Goal: Task Accomplishment & Management: Complete application form

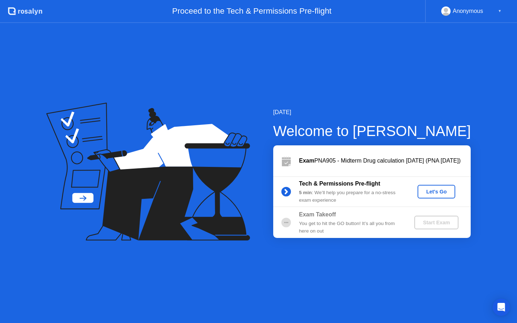
click at [437, 190] on div "Let's Go" at bounding box center [437, 192] width 32 height 6
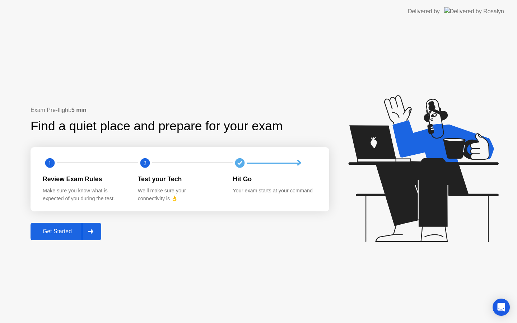
click at [54, 238] on button "Get Started" at bounding box center [66, 231] width 71 height 17
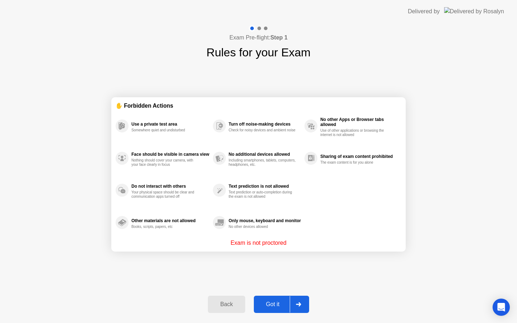
click at [269, 299] on button "Got it" at bounding box center [281, 304] width 55 height 17
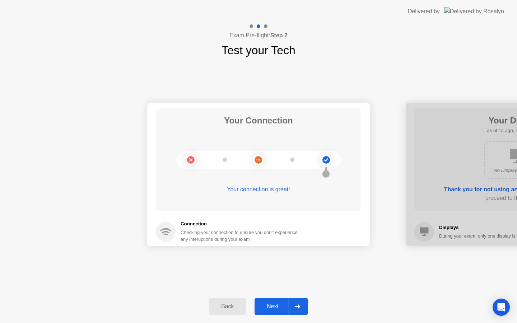
click at [273, 304] on div "Next" at bounding box center [273, 307] width 32 height 6
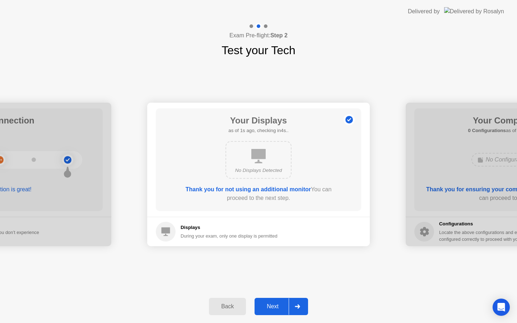
click at [274, 305] on div "Next" at bounding box center [273, 307] width 32 height 6
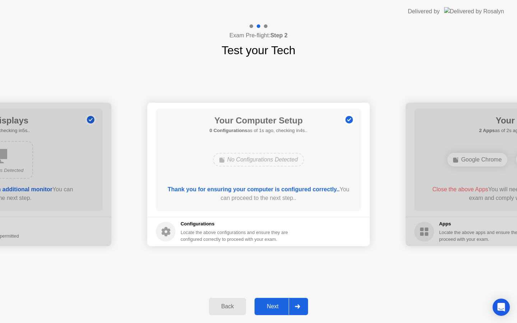
click at [274, 305] on div "Next" at bounding box center [273, 307] width 32 height 6
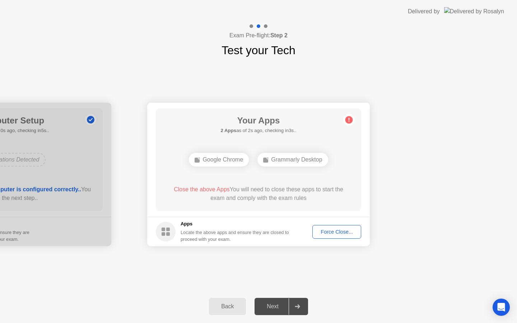
click at [335, 235] on div "Force Close..." at bounding box center [337, 232] width 44 height 6
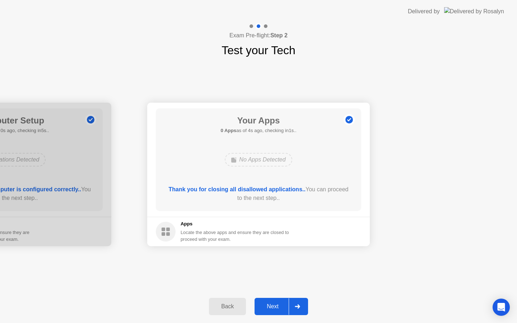
click at [279, 304] on div "Next" at bounding box center [273, 307] width 32 height 6
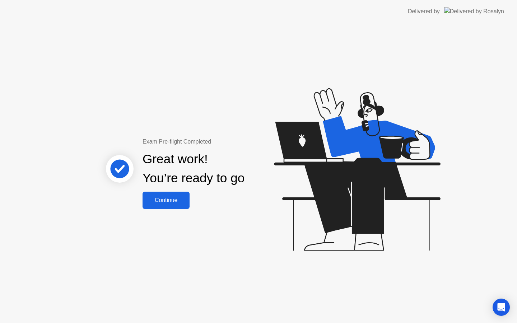
click at [167, 195] on button "Continue" at bounding box center [166, 200] width 47 height 17
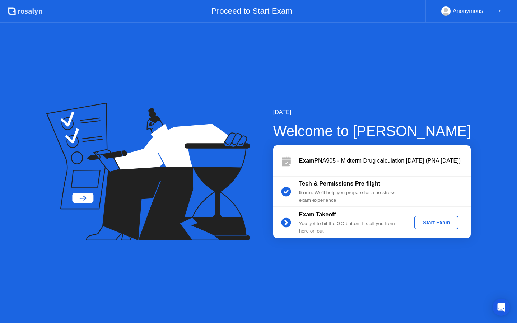
click at [440, 223] on div "Start Exam" at bounding box center [436, 223] width 38 height 6
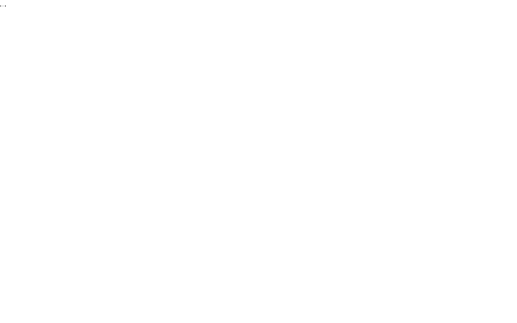
click div "End Proctoring Session"
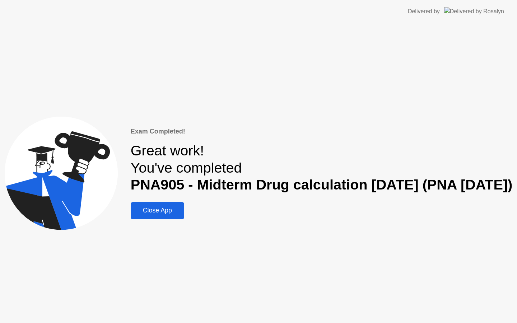
click at [146, 212] on div "Close App" at bounding box center [157, 211] width 49 height 8
